Goal: Information Seeking & Learning: Learn about a topic

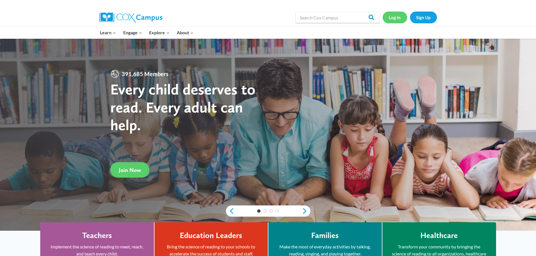
click at [395, 15] on link "Log In" at bounding box center [394, 18] width 24 height 12
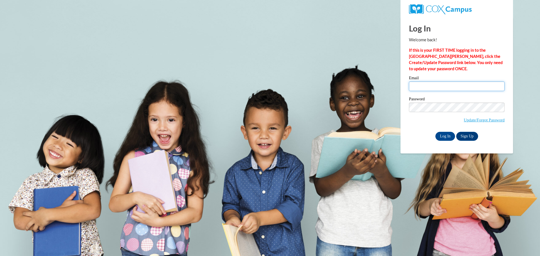
click at [431, 85] on input "Email" at bounding box center [457, 87] width 96 height 10
type input "slcampbell4@ua.edu"
drag, startPoint x: 444, startPoint y: 138, endPoint x: 445, endPoint y: 134, distance: 4.0
click at [444, 138] on input "Log In" at bounding box center [445, 136] width 20 height 9
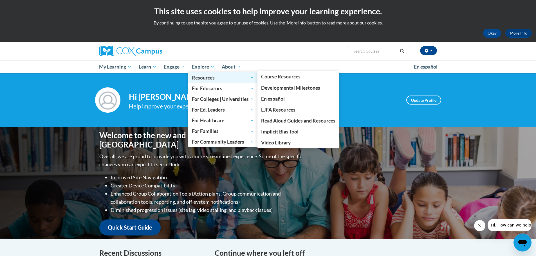
click at [211, 78] on span "Resources" at bounding box center [223, 77] width 62 height 7
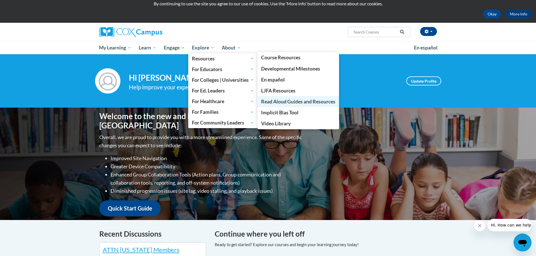
scroll to position [28, 0]
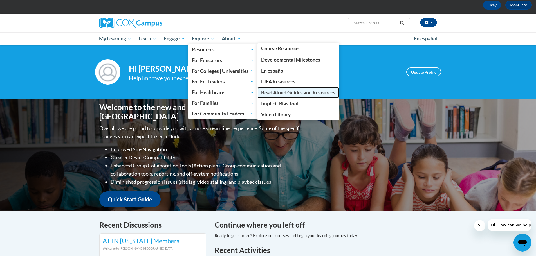
click at [286, 92] on span "Read Aloud Guides and Resources" at bounding box center [298, 93] width 74 height 6
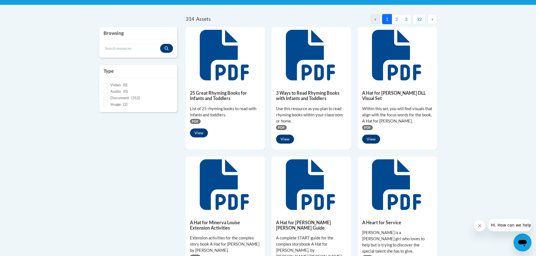
scroll to position [37, 0]
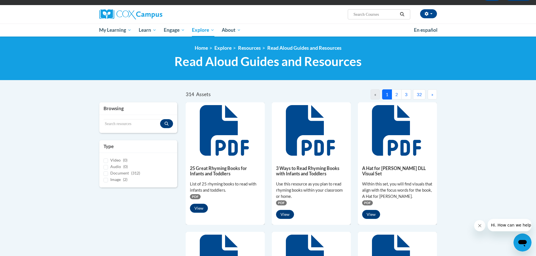
click at [361, 14] on input "Search..." at bounding box center [375, 14] width 45 height 7
type input "teir 1 vocubarly"
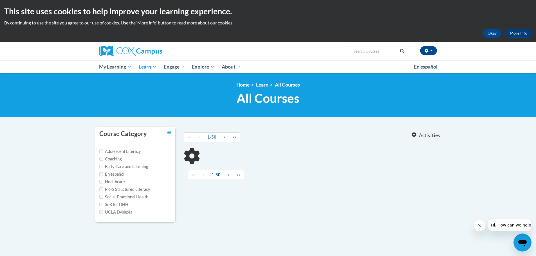
type input "teir 1 vocubarly"
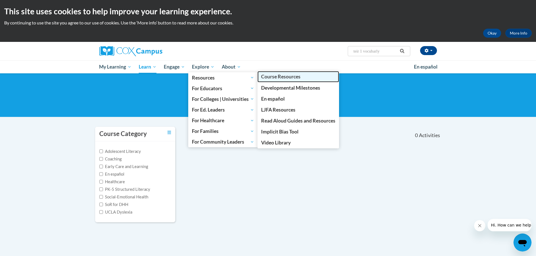
click at [282, 77] on span "Course Resources" at bounding box center [280, 77] width 39 height 6
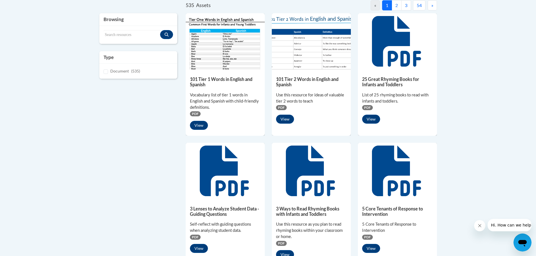
scroll to position [84, 0]
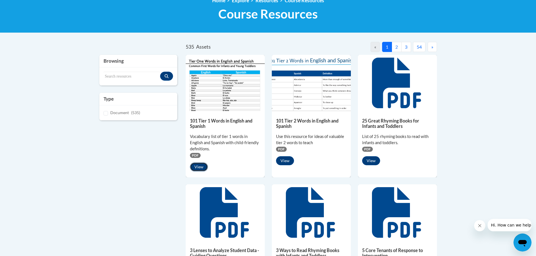
click at [199, 165] on button "View" at bounding box center [199, 167] width 18 height 9
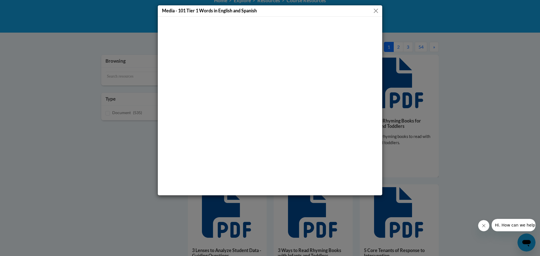
click at [380, 10] on div "Media - 101 Tier 1 Words in English and Spanish" at bounding box center [270, 10] width 224 height 11
drag, startPoint x: 377, startPoint y: 10, endPoint x: 375, endPoint y: 13, distance: 4.2
click at [375, 13] on button "Close" at bounding box center [375, 10] width 7 height 7
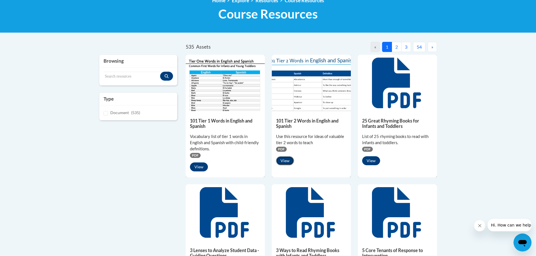
click at [285, 159] on button "View" at bounding box center [285, 160] width 18 height 9
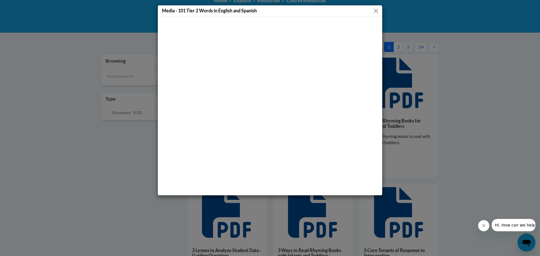
click at [376, 9] on button "Close" at bounding box center [375, 10] width 7 height 7
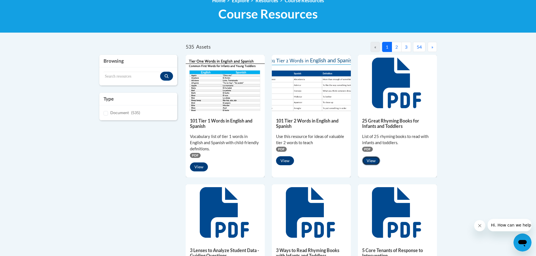
click at [370, 161] on button "View" at bounding box center [371, 160] width 18 height 9
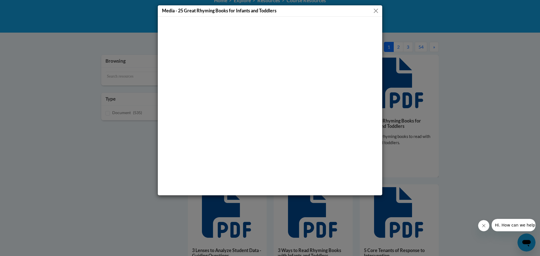
click at [373, 9] on button "Close" at bounding box center [375, 10] width 7 height 7
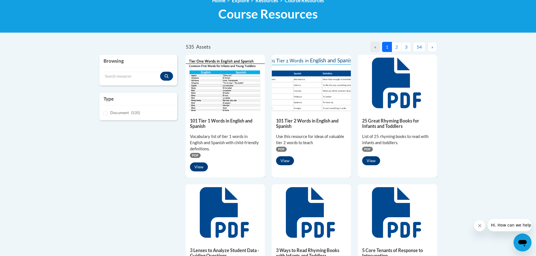
scroll to position [141, 0]
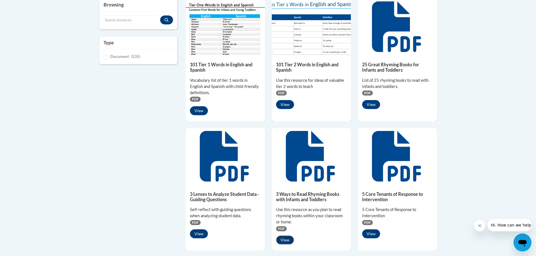
click at [286, 242] on button "View" at bounding box center [285, 240] width 18 height 9
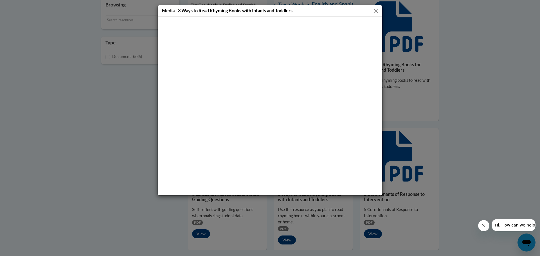
click at [378, 10] on button "Close" at bounding box center [375, 10] width 7 height 7
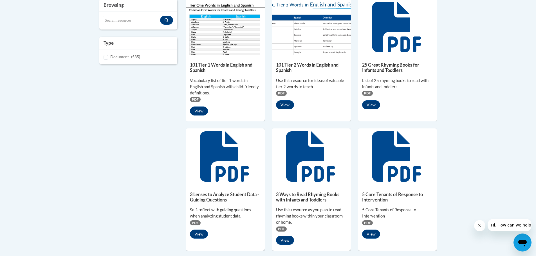
scroll to position [112, 0]
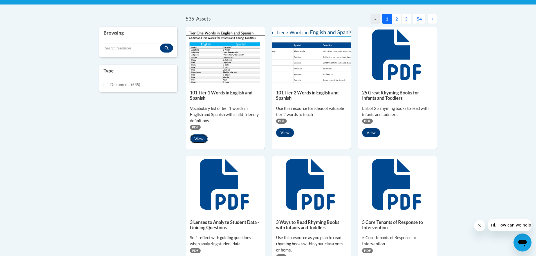
click at [198, 137] on button "View" at bounding box center [199, 138] width 18 height 9
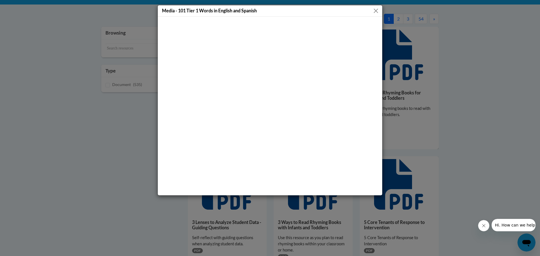
click at [373, 11] on button "Close" at bounding box center [375, 10] width 7 height 7
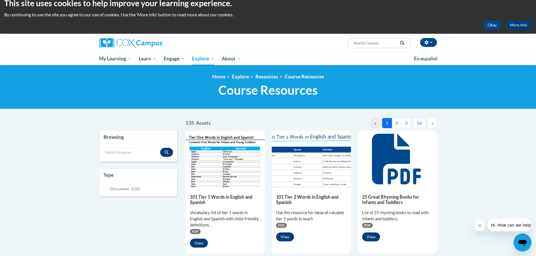
scroll to position [0, 0]
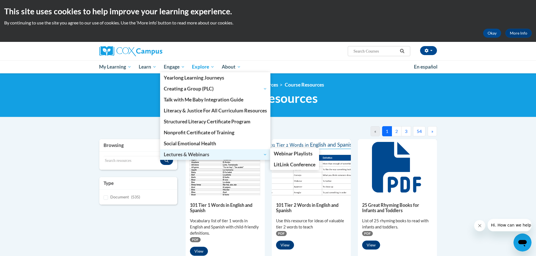
click at [195, 155] on span "Lectures & Webinars" at bounding box center [215, 154] width 103 height 7
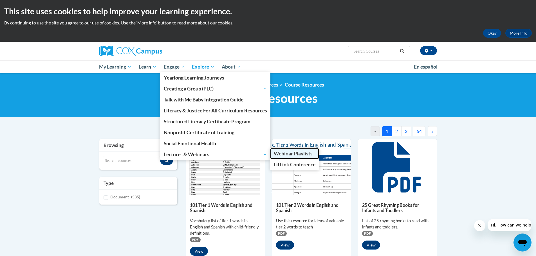
click at [294, 152] on span "Webinar Playlists" at bounding box center [293, 154] width 39 height 6
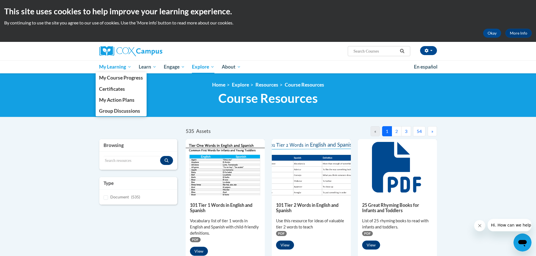
click at [125, 69] on span "My Learning" at bounding box center [115, 67] width 32 height 7
click at [128, 69] on span "My Learning" at bounding box center [115, 67] width 32 height 7
click at [128, 66] on span "My Learning" at bounding box center [115, 67] width 32 height 7
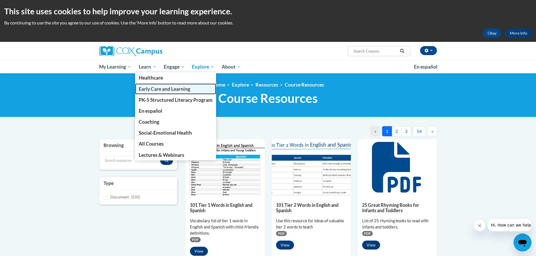
click at [164, 88] on span "Early Care and Learning" at bounding box center [164, 89] width 51 height 6
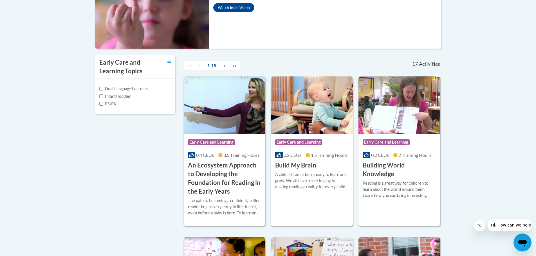
scroll to position [169, 0]
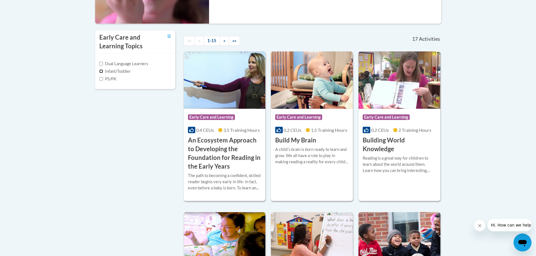
click at [101, 70] on input "Infant/Toddler" at bounding box center [101, 71] width 4 height 4
checkbox input "true"
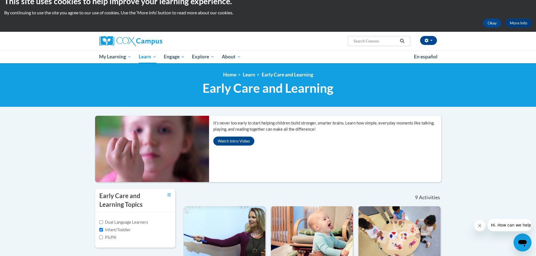
scroll to position [0, 0]
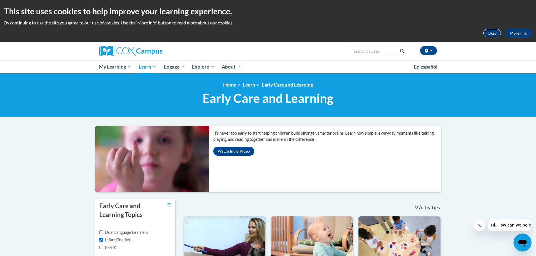
click at [489, 32] on button "Okay" at bounding box center [492, 33] width 18 height 9
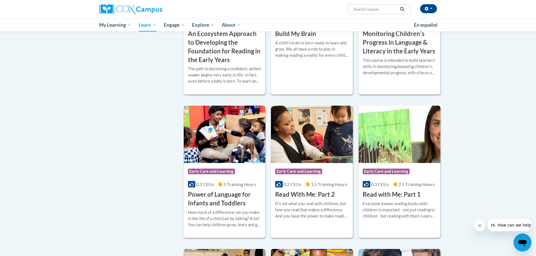
scroll to position [253, 0]
